Goal: Check status: Check status

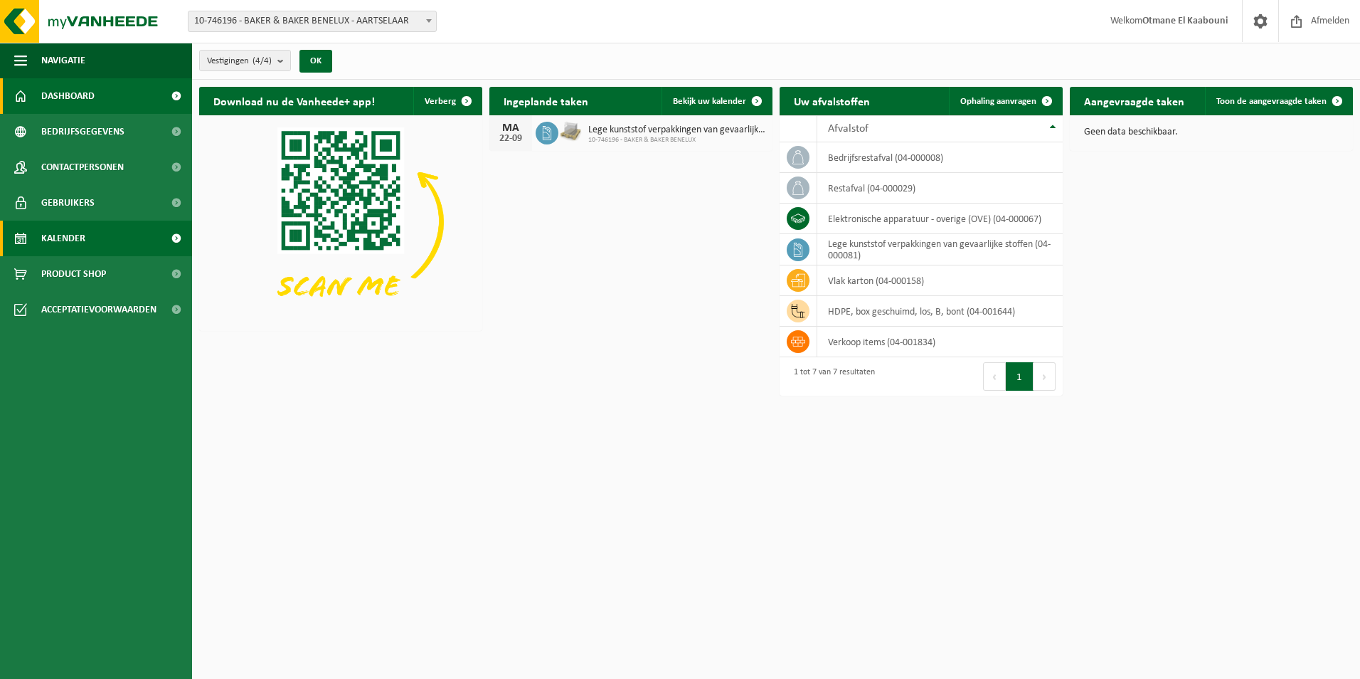
click at [77, 243] on span "Kalender" at bounding box center [63, 238] width 44 height 36
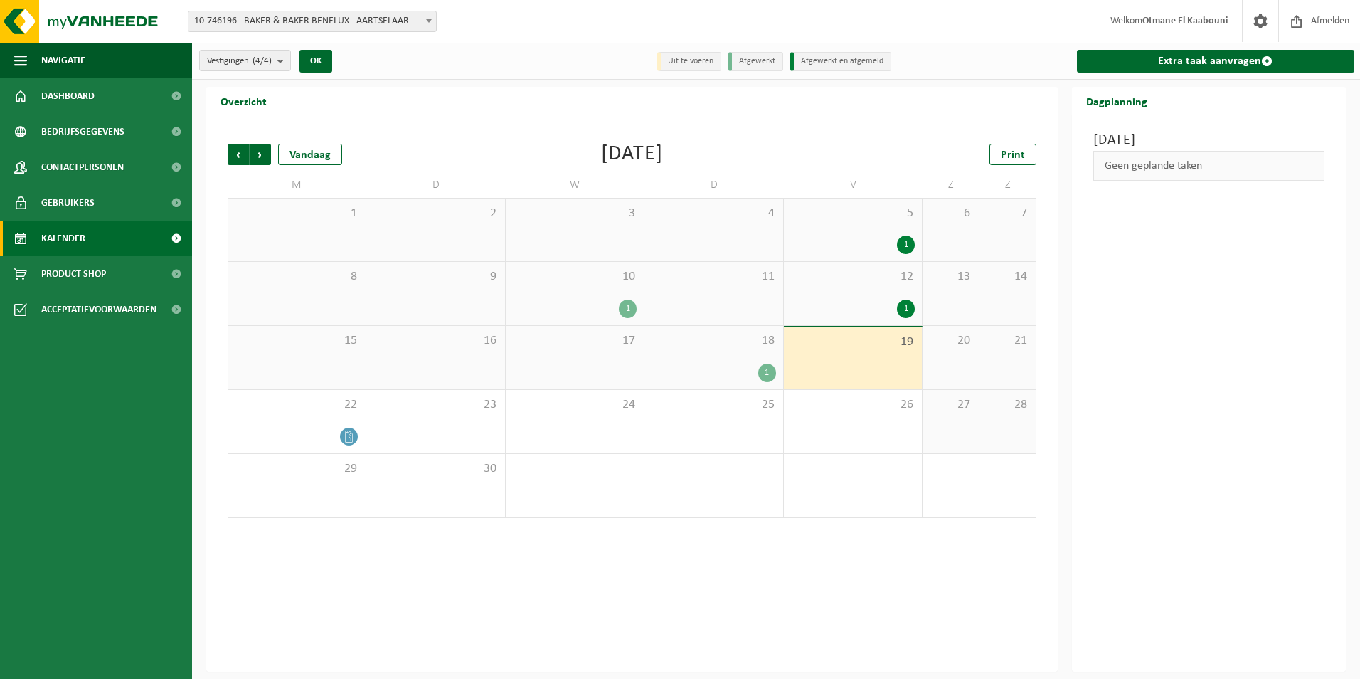
click at [723, 371] on div "1" at bounding box center [714, 372] width 124 height 18
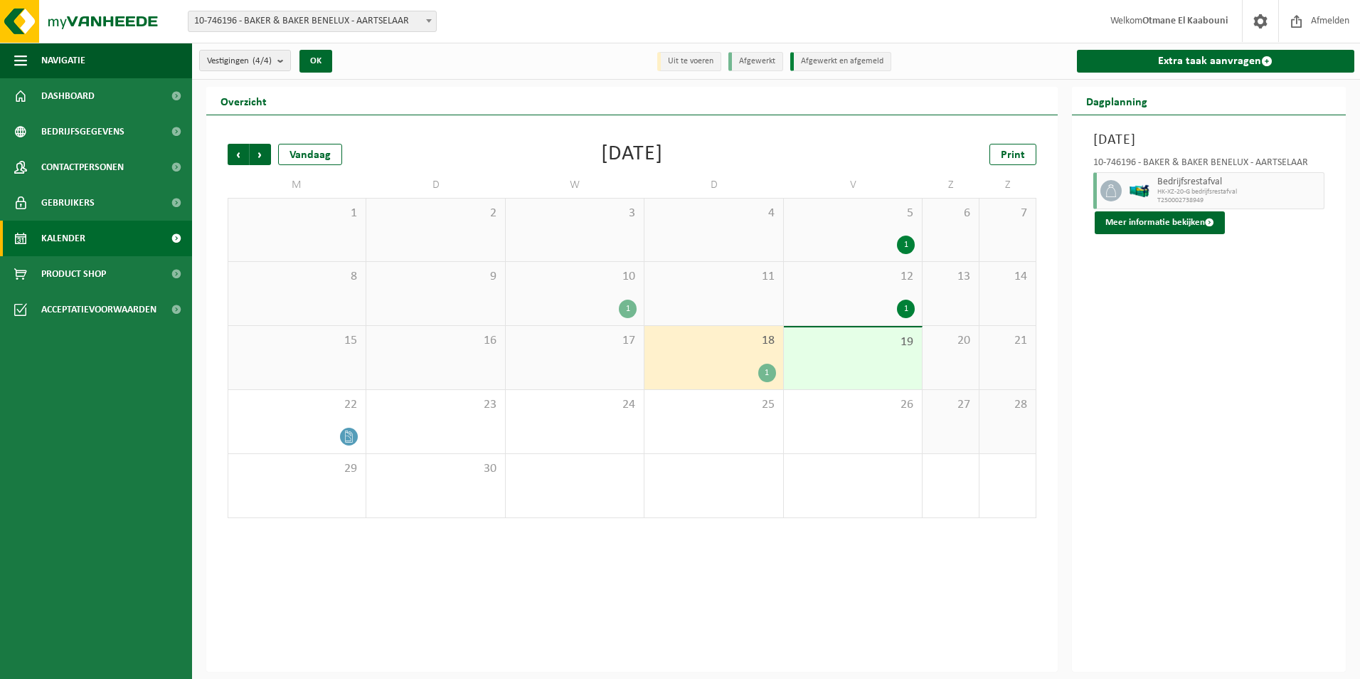
click at [761, 370] on div "1" at bounding box center [767, 372] width 18 height 18
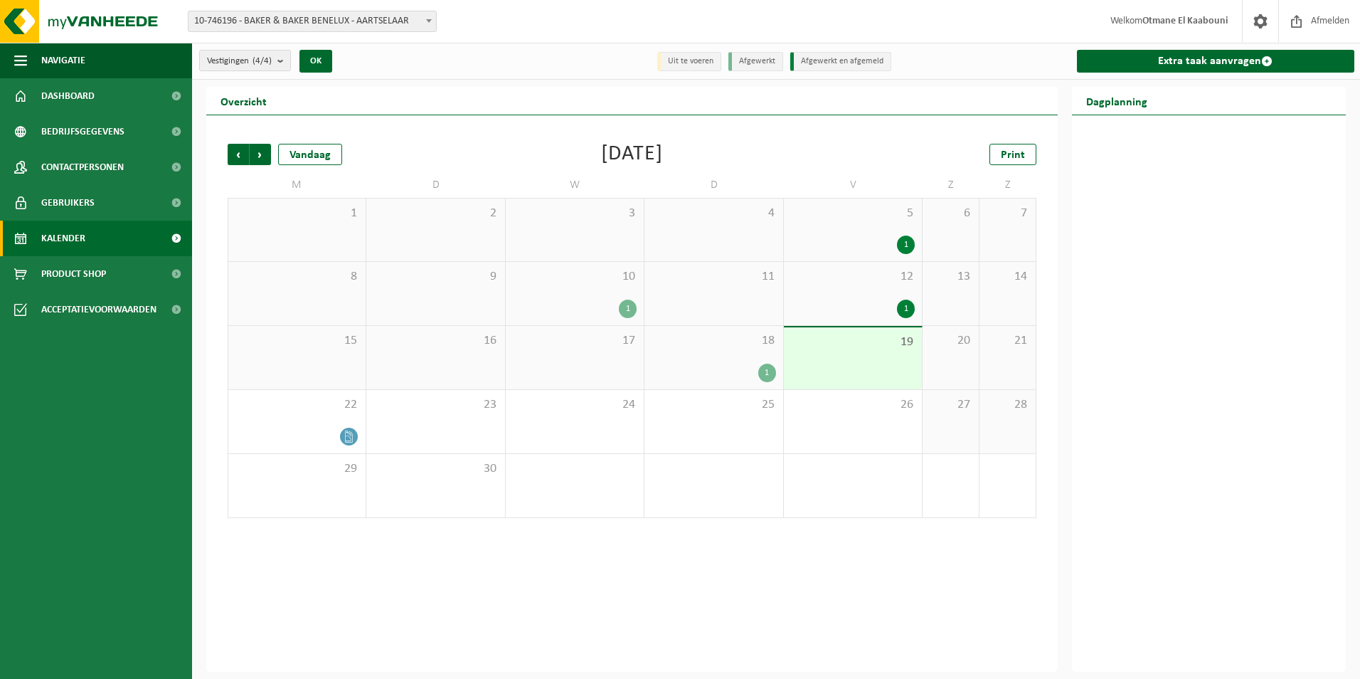
click at [769, 371] on div "1" at bounding box center [767, 372] width 18 height 18
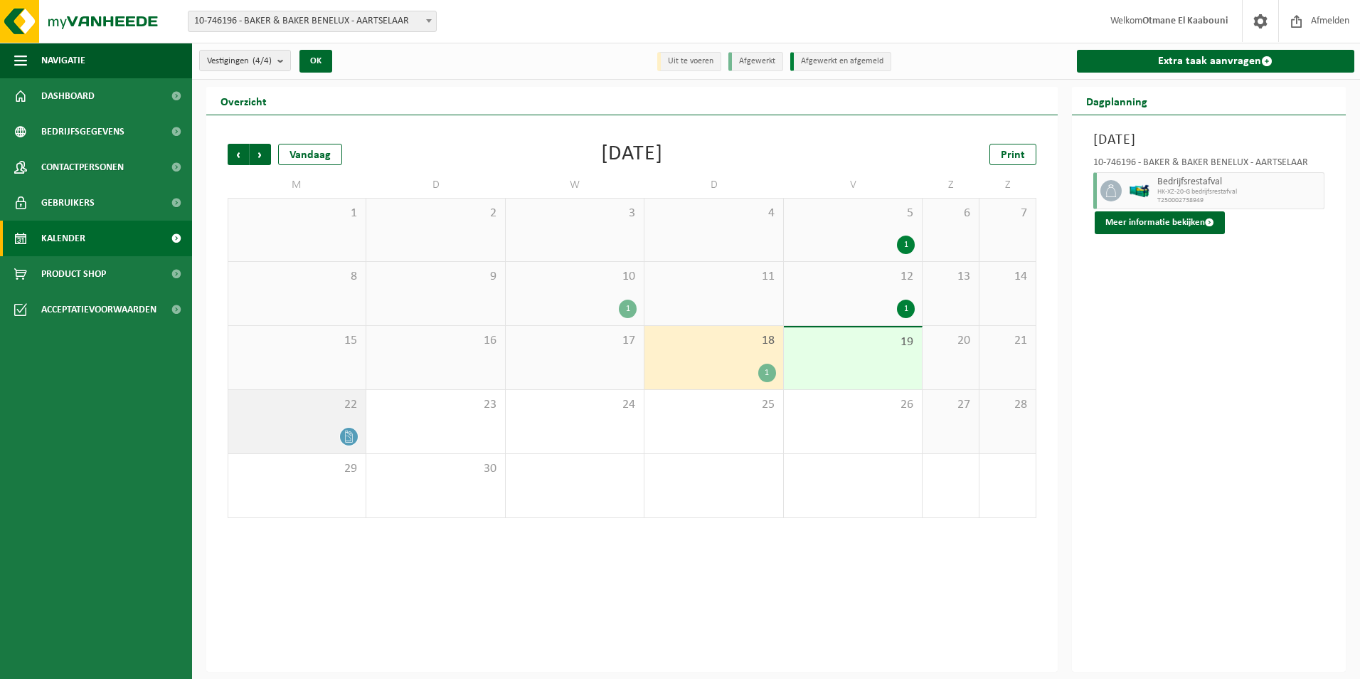
click at [346, 435] on icon at bounding box center [349, 436] width 7 height 12
